Goal: Information Seeking & Learning: Learn about a topic

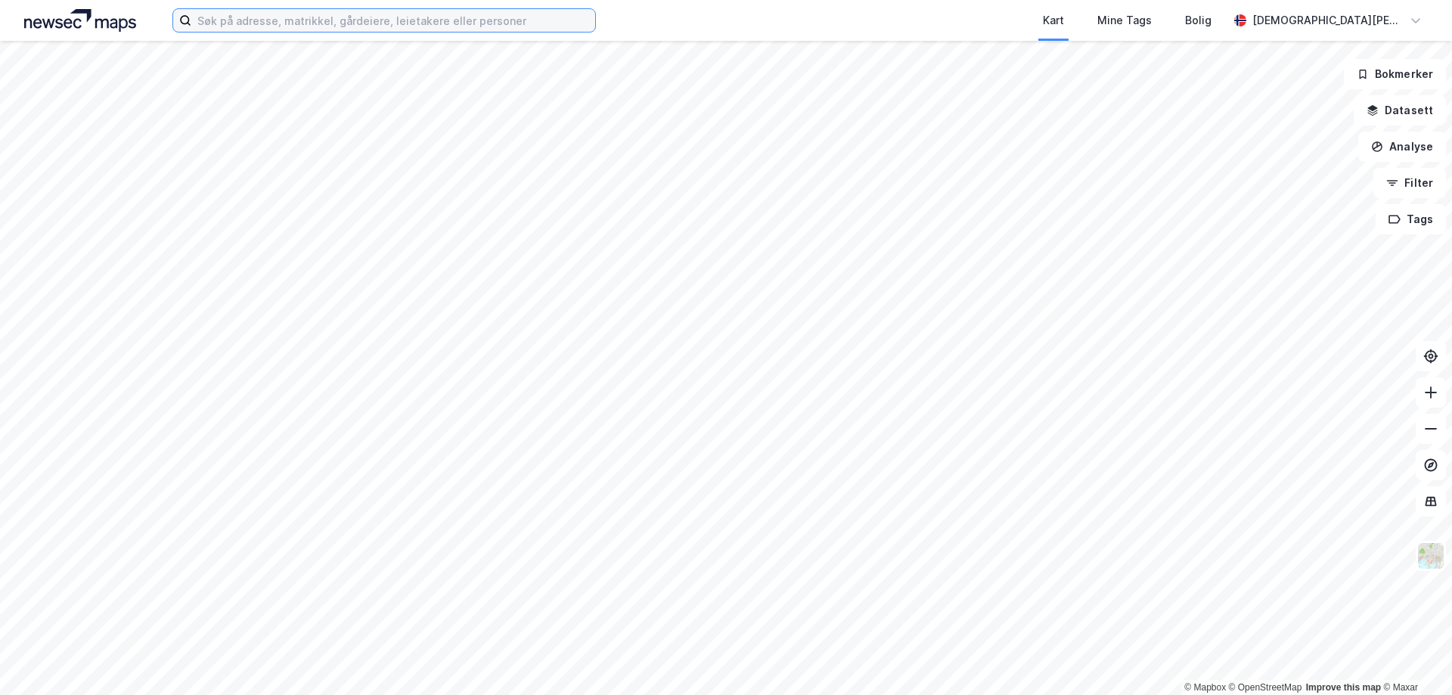
click at [324, 19] on input at bounding box center [393, 20] width 404 height 23
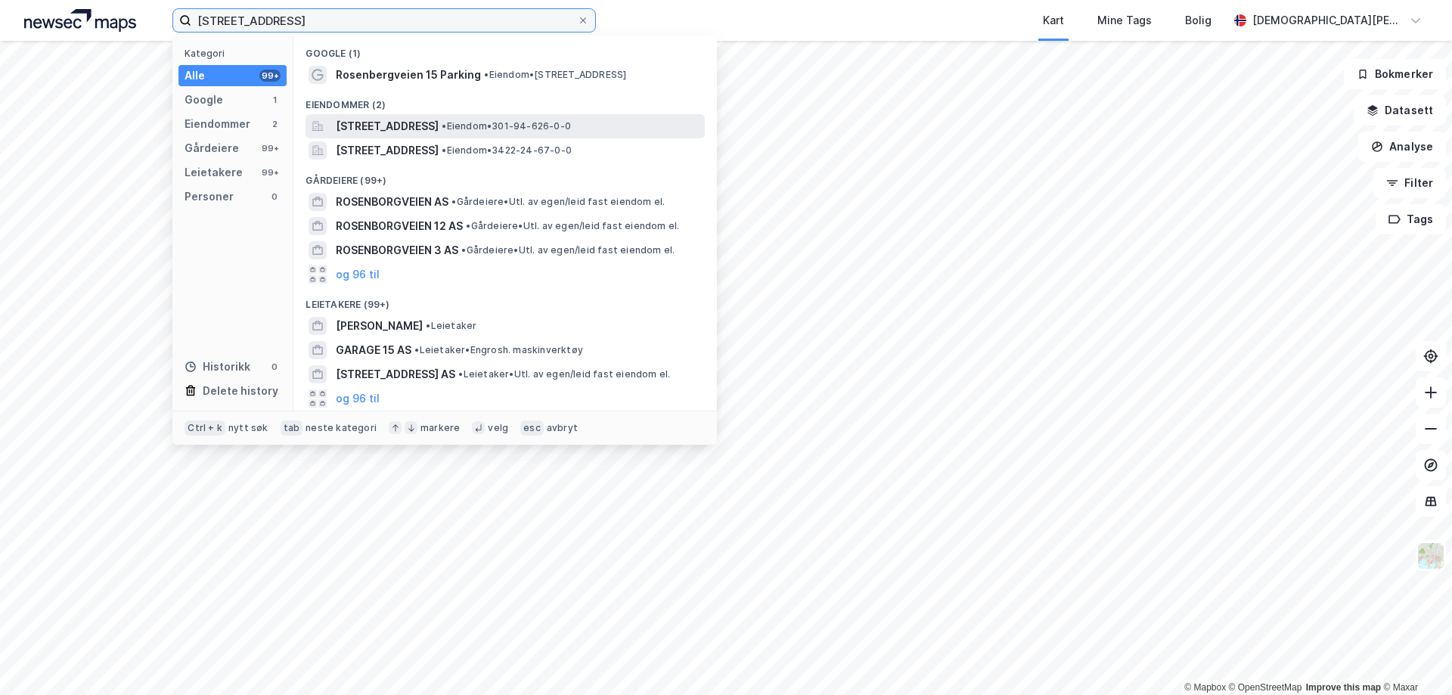
type input "[STREET_ADDRESS]"
click at [366, 133] on span "[STREET_ADDRESS]" at bounding box center [387, 126] width 103 height 18
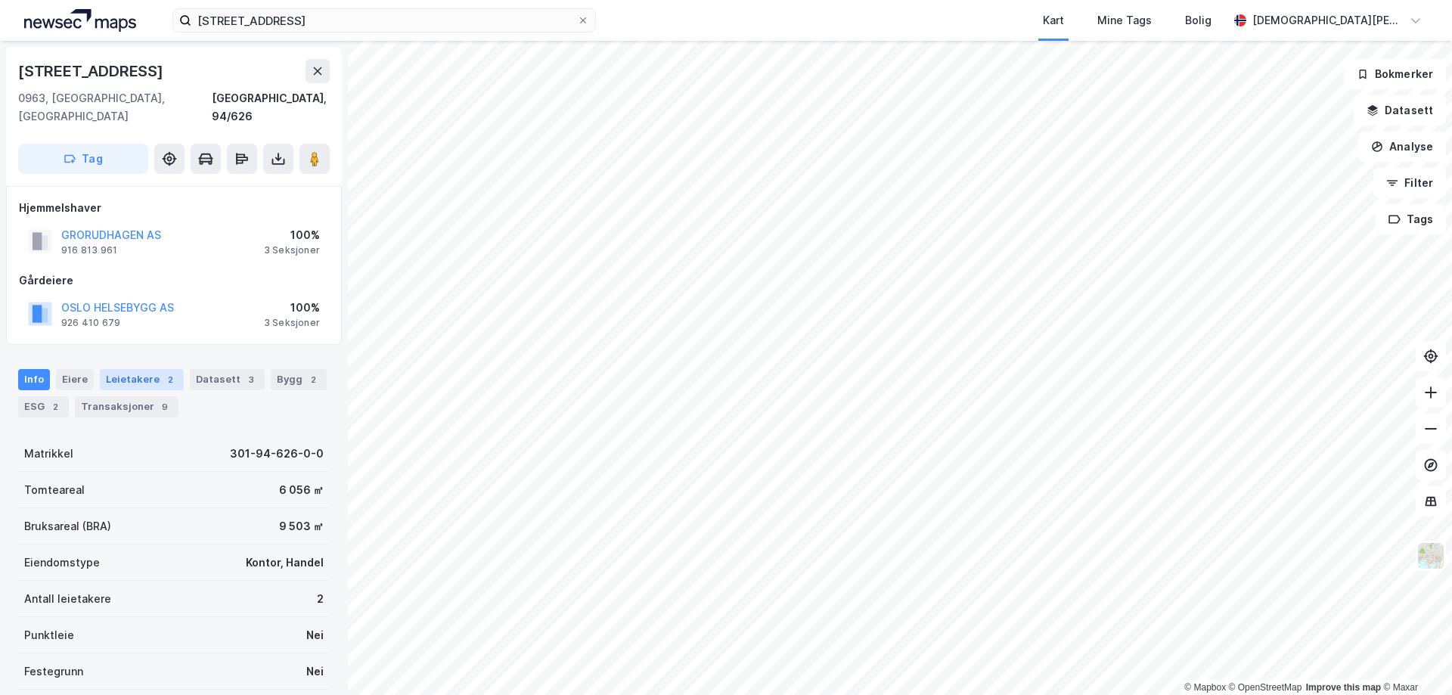
click at [128, 369] on div "Leietakere 2" at bounding box center [142, 379] width 84 height 21
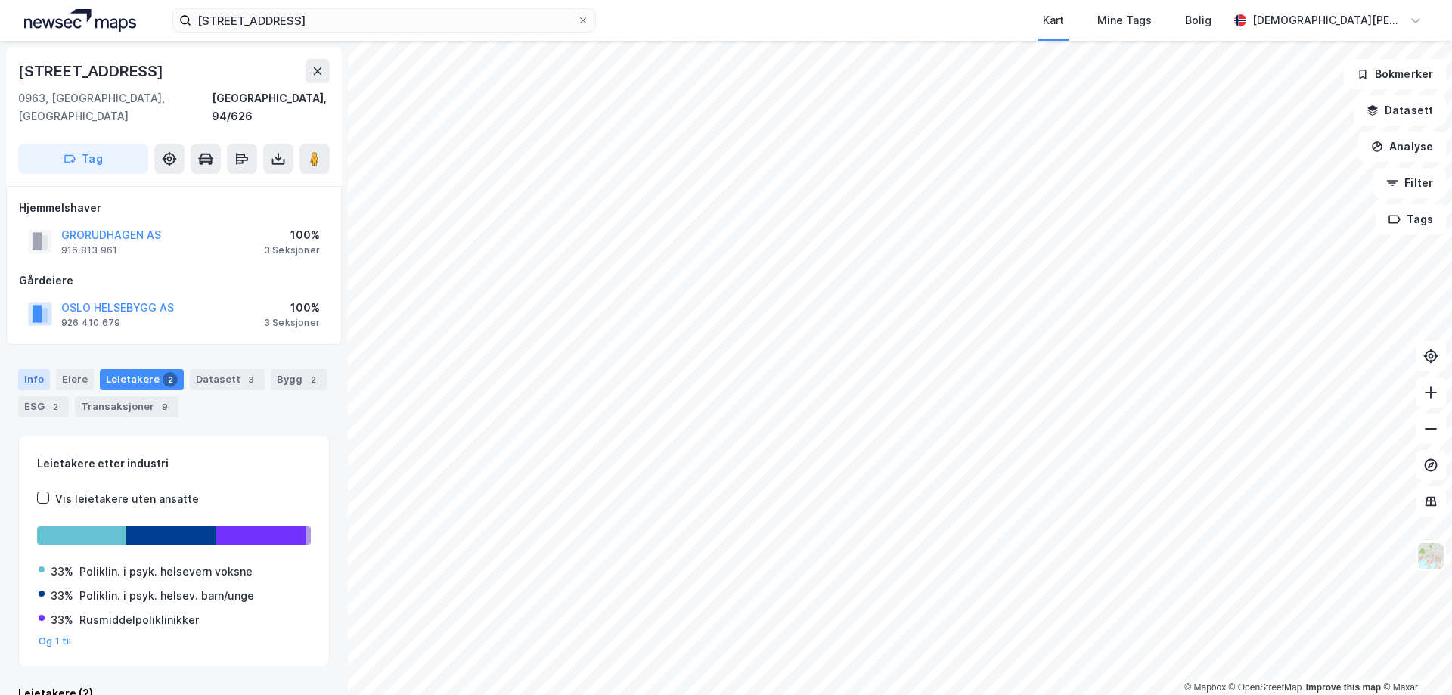
click at [44, 369] on div "Info" at bounding box center [34, 379] width 32 height 21
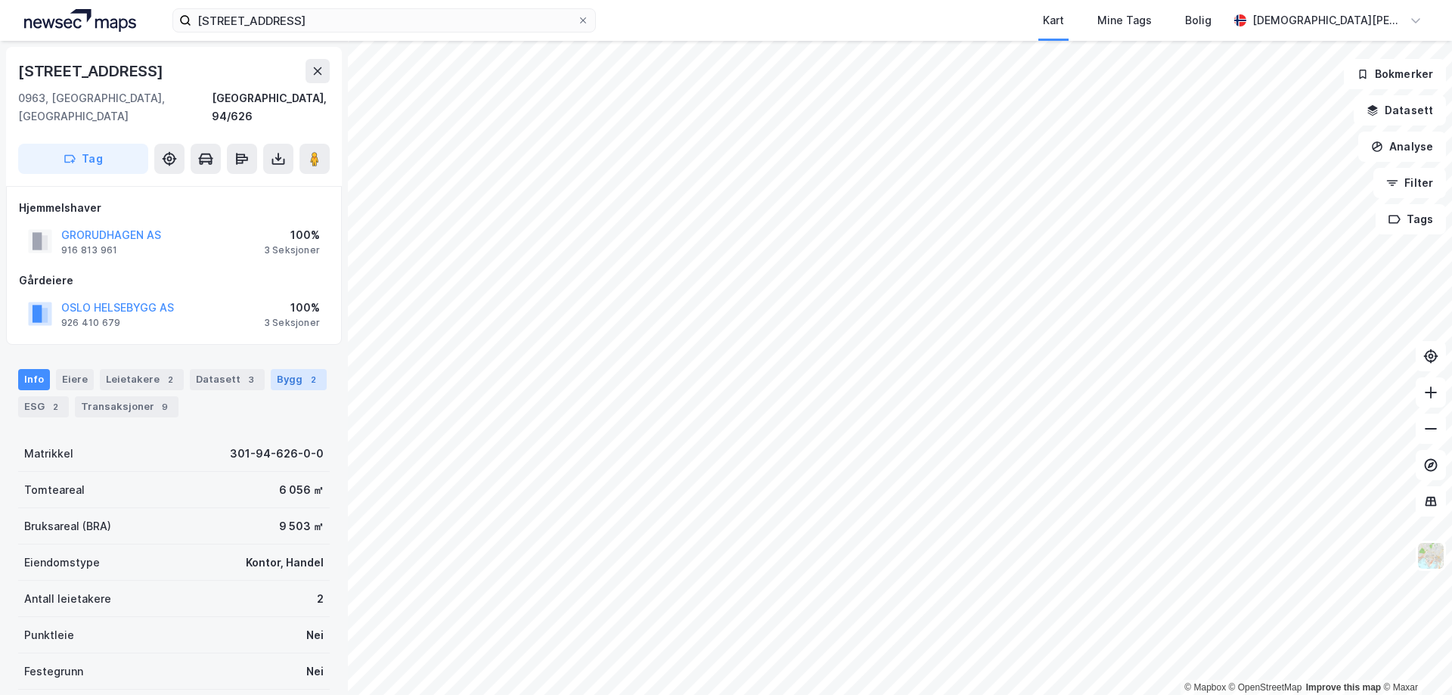
click at [280, 371] on div "Bygg 2" at bounding box center [299, 379] width 56 height 21
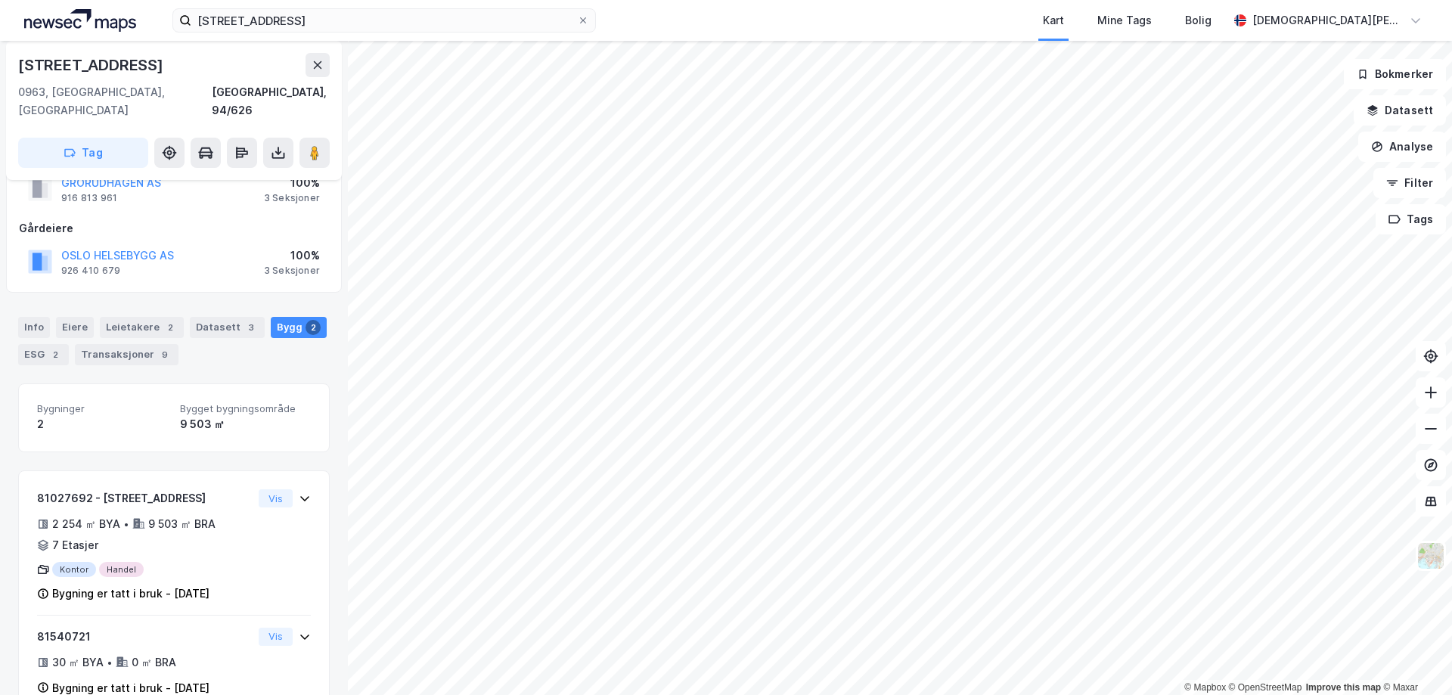
scroll to position [73, 0]
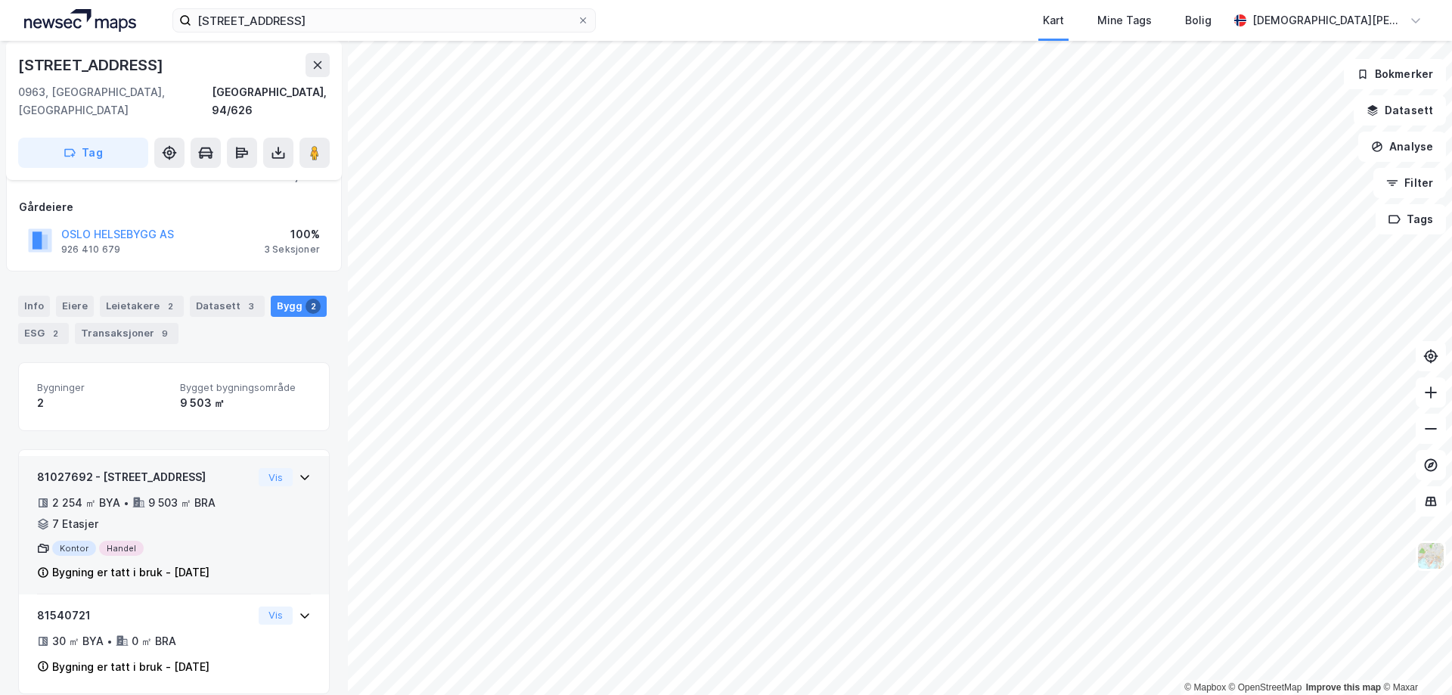
click at [300, 475] on icon at bounding box center [304, 477] width 9 height 5
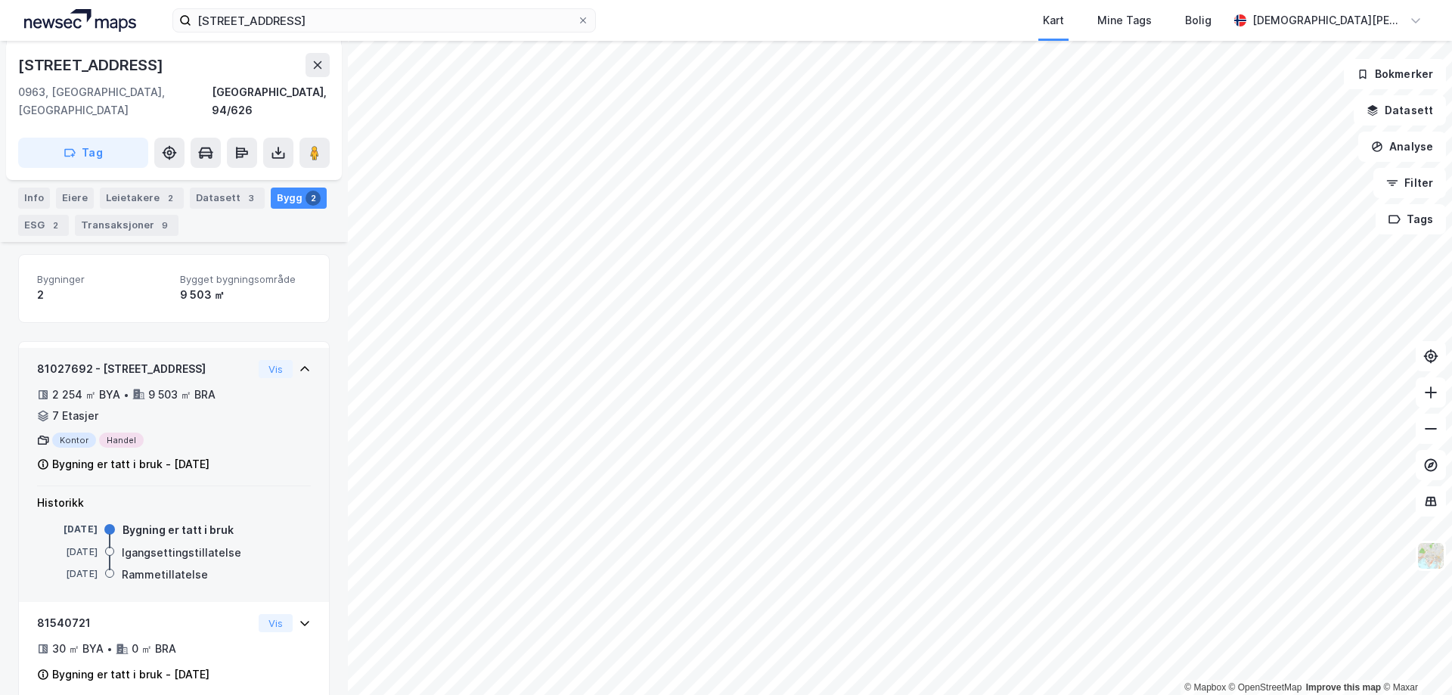
scroll to position [189, 0]
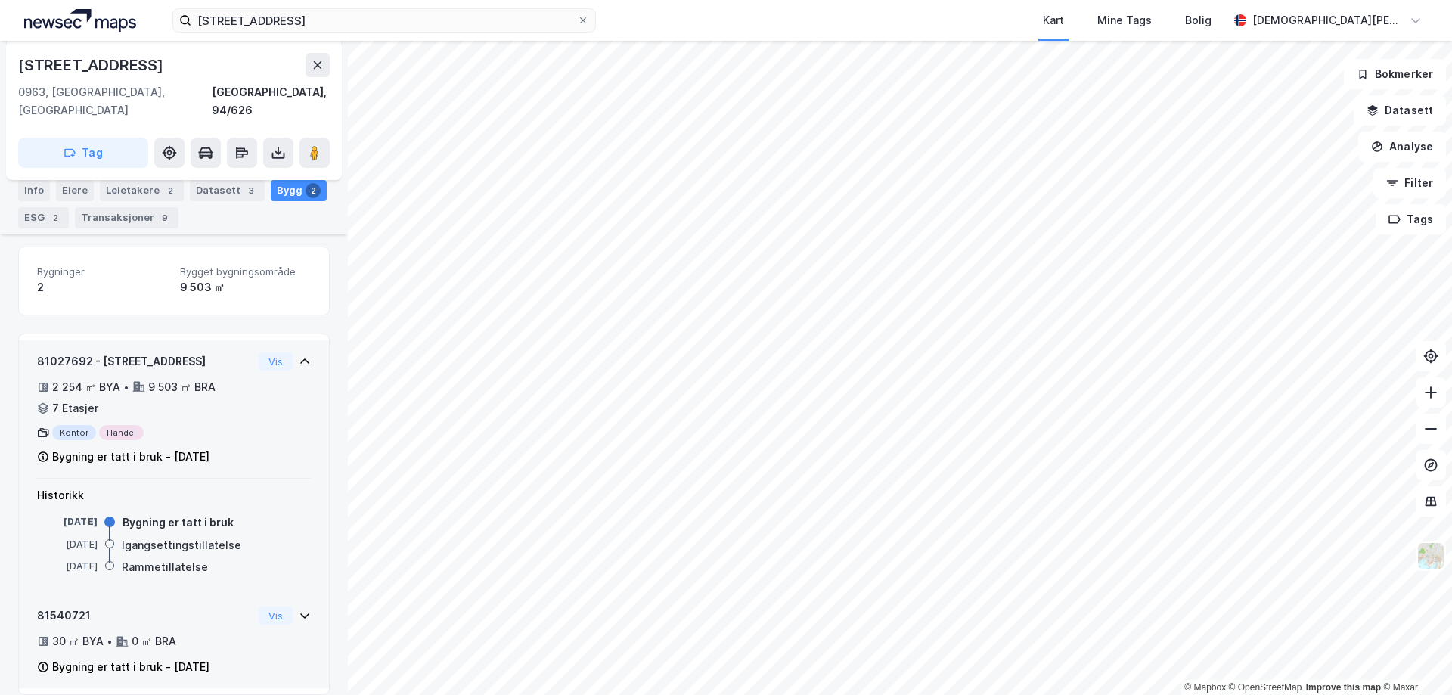
click at [288, 615] on div "81540721 30 ㎡ BYA • 0 ㎡ BRA Bygning er tatt i bruk - [DATE] Vis" at bounding box center [174, 647] width 274 height 82
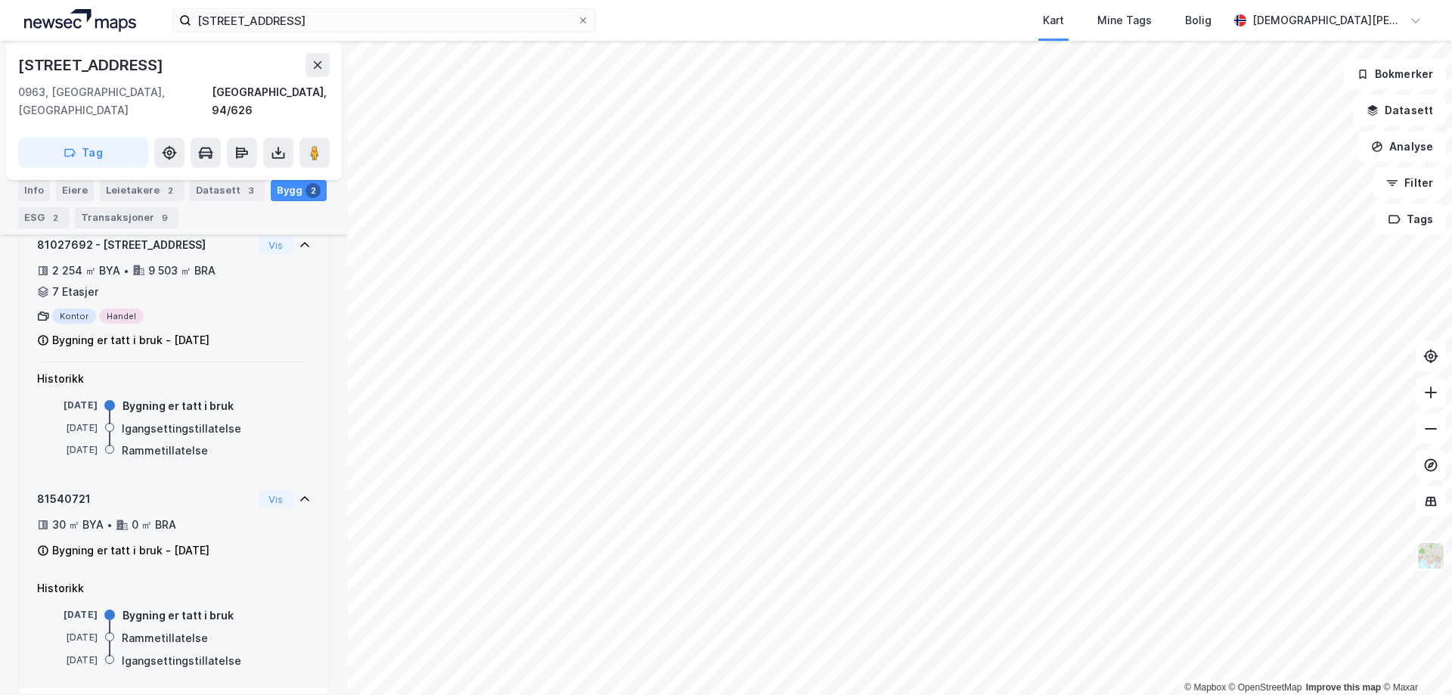
scroll to position [0, 0]
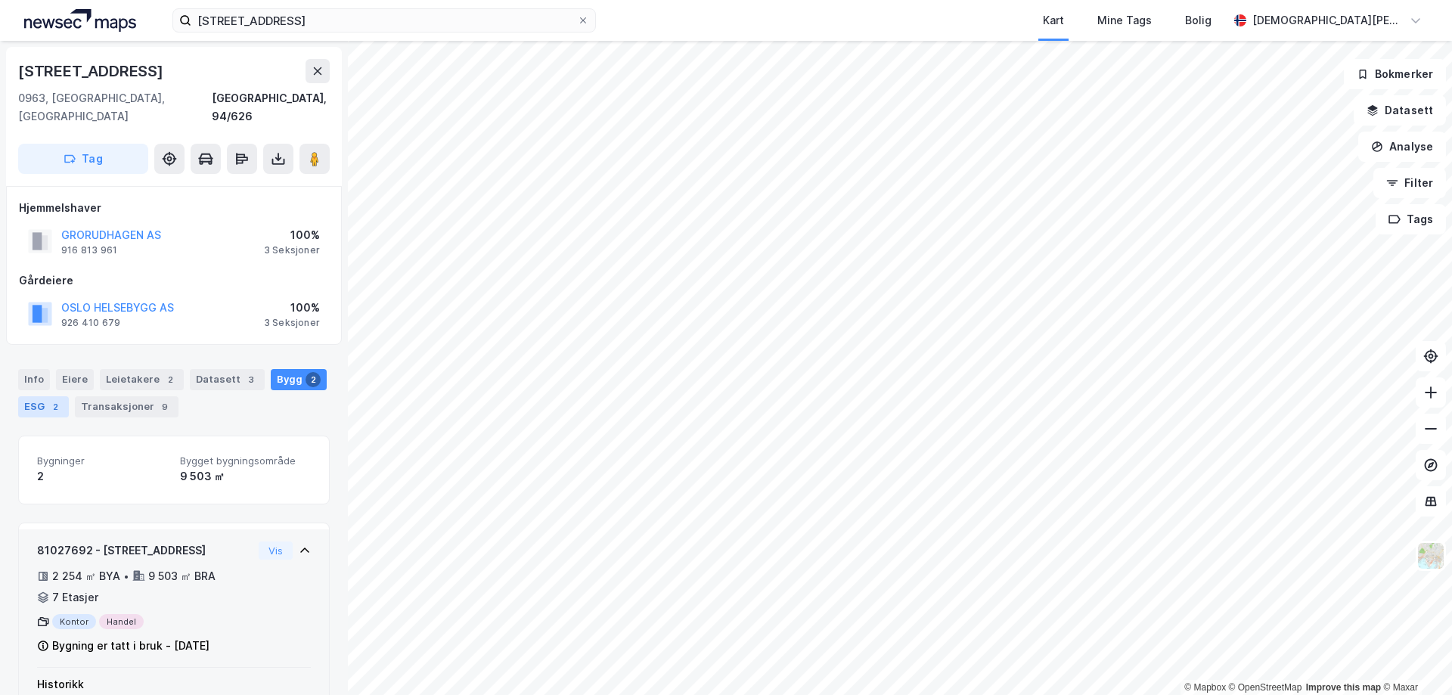
click at [33, 396] on div "ESG 2" at bounding box center [43, 406] width 51 height 21
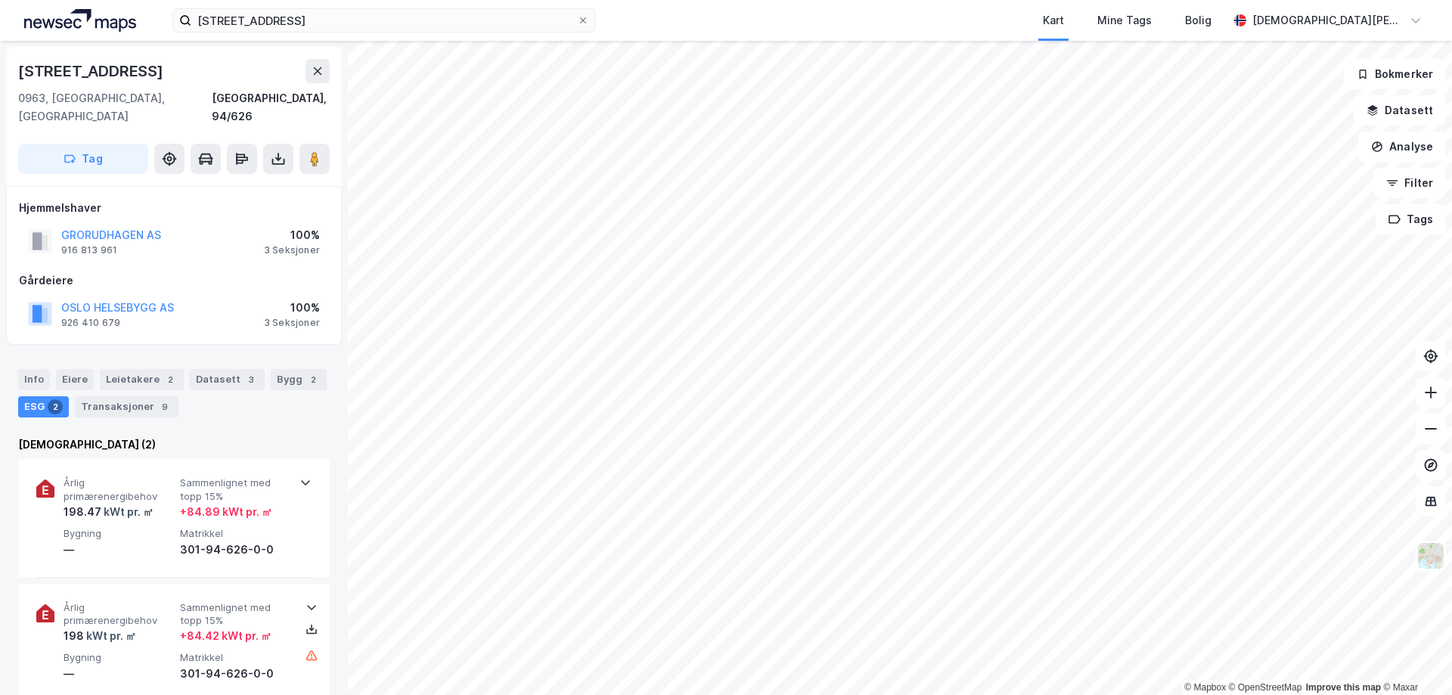
click at [76, 399] on div "Info Eiere Leietakere 2 Datasett 3 Bygg 2 ESG 2 Transaksjoner 9" at bounding box center [174, 387] width 348 height 73
click at [90, 396] on div "Transaksjoner 9" at bounding box center [127, 406] width 104 height 21
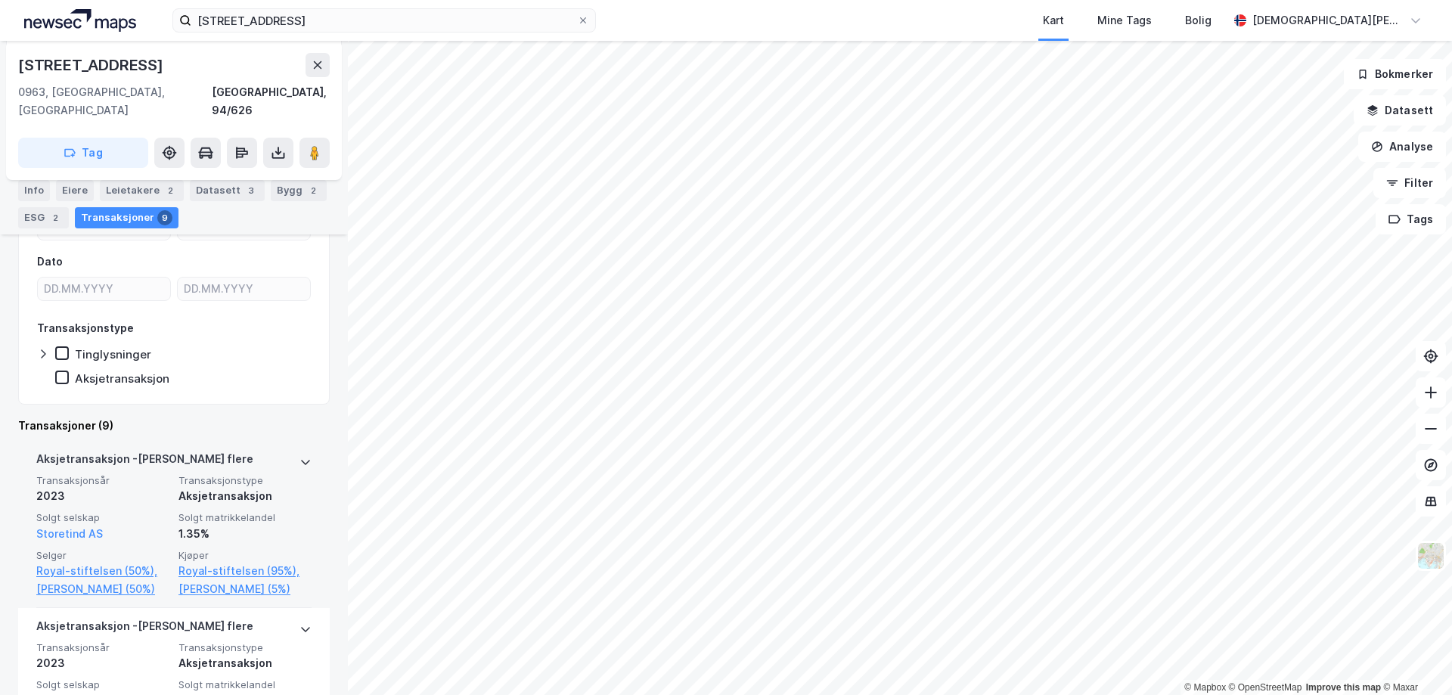
scroll to position [227, 0]
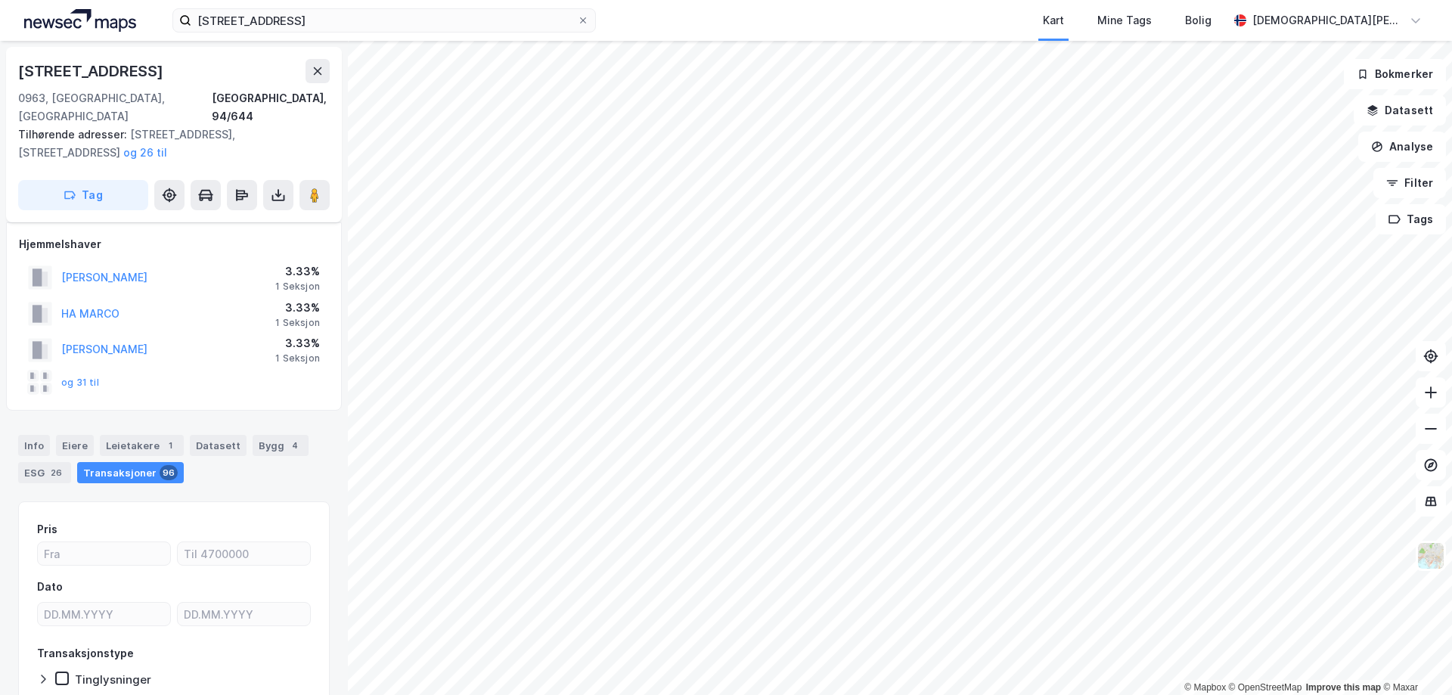
scroll to position [72, 0]
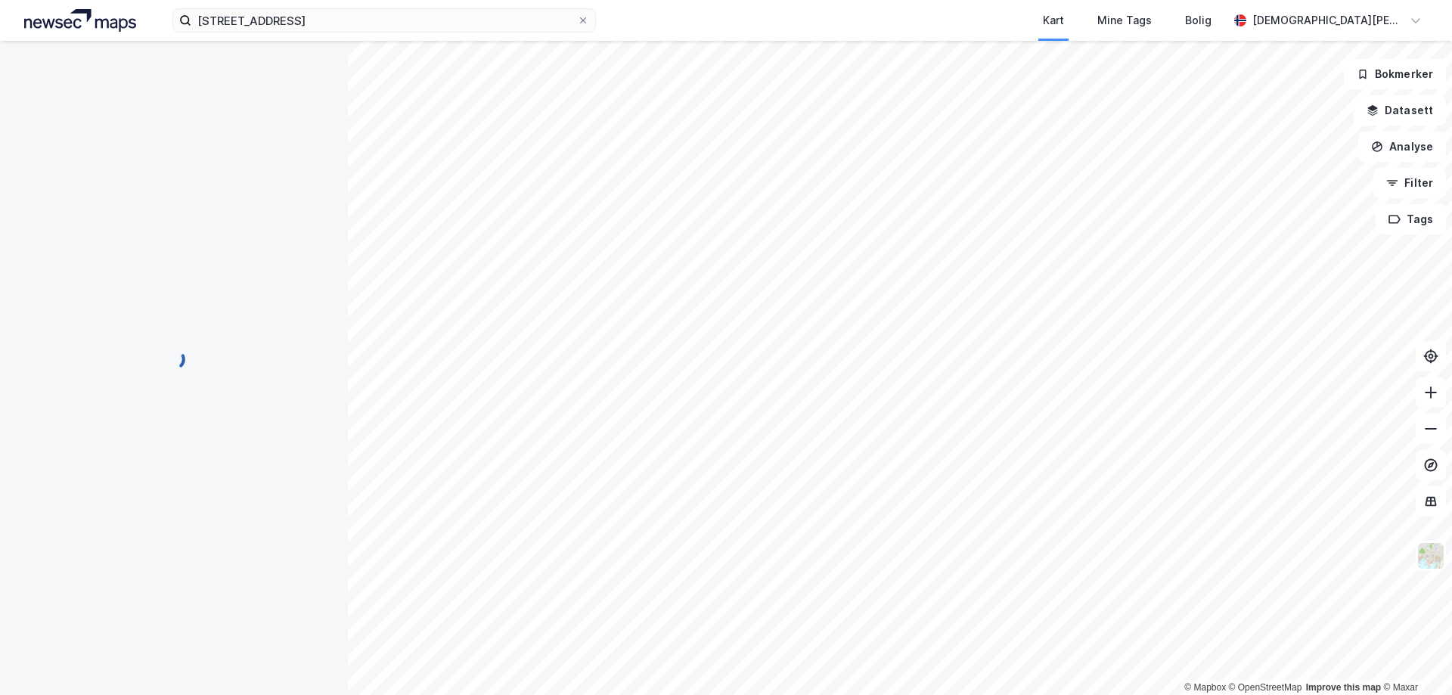
scroll to position [5, 0]
